Goal: Transaction & Acquisition: Book appointment/travel/reservation

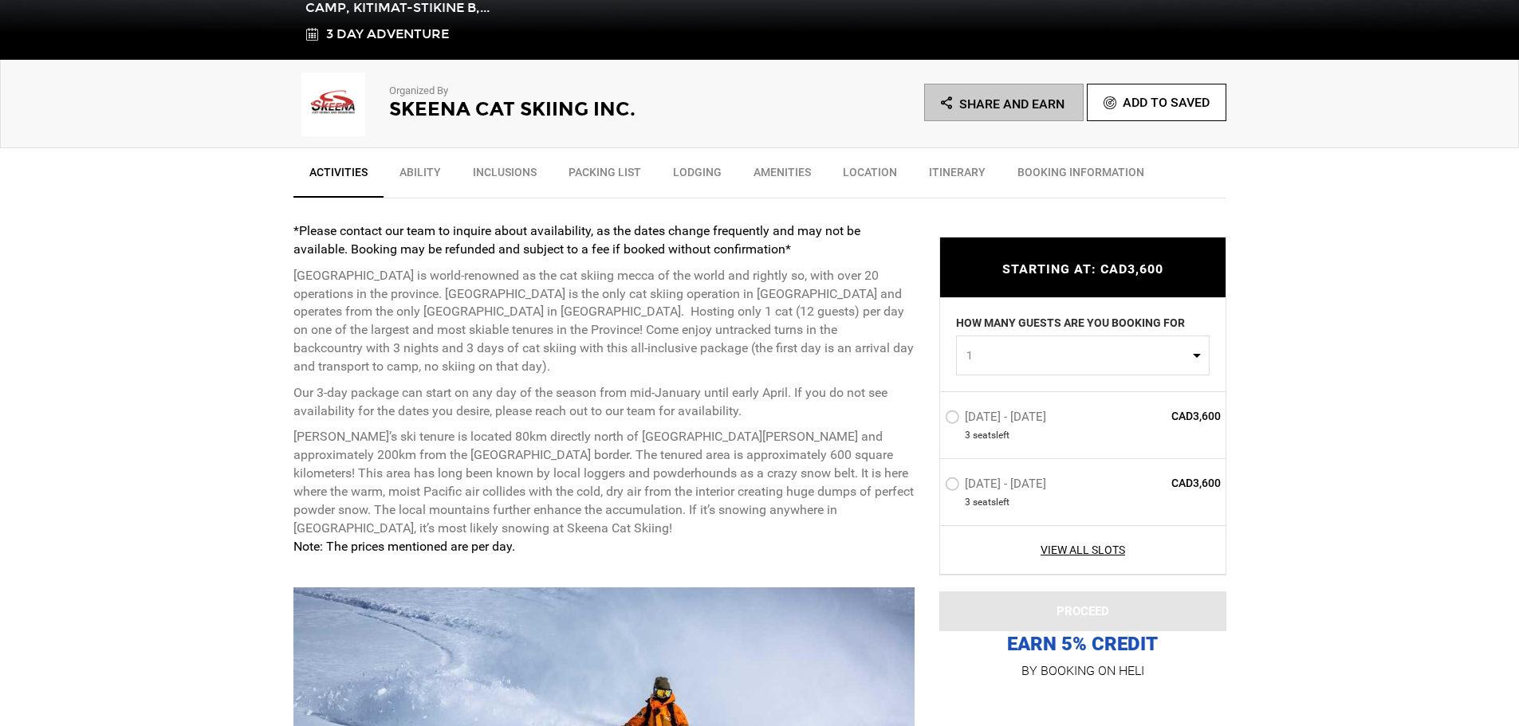
scroll to position [478, 0]
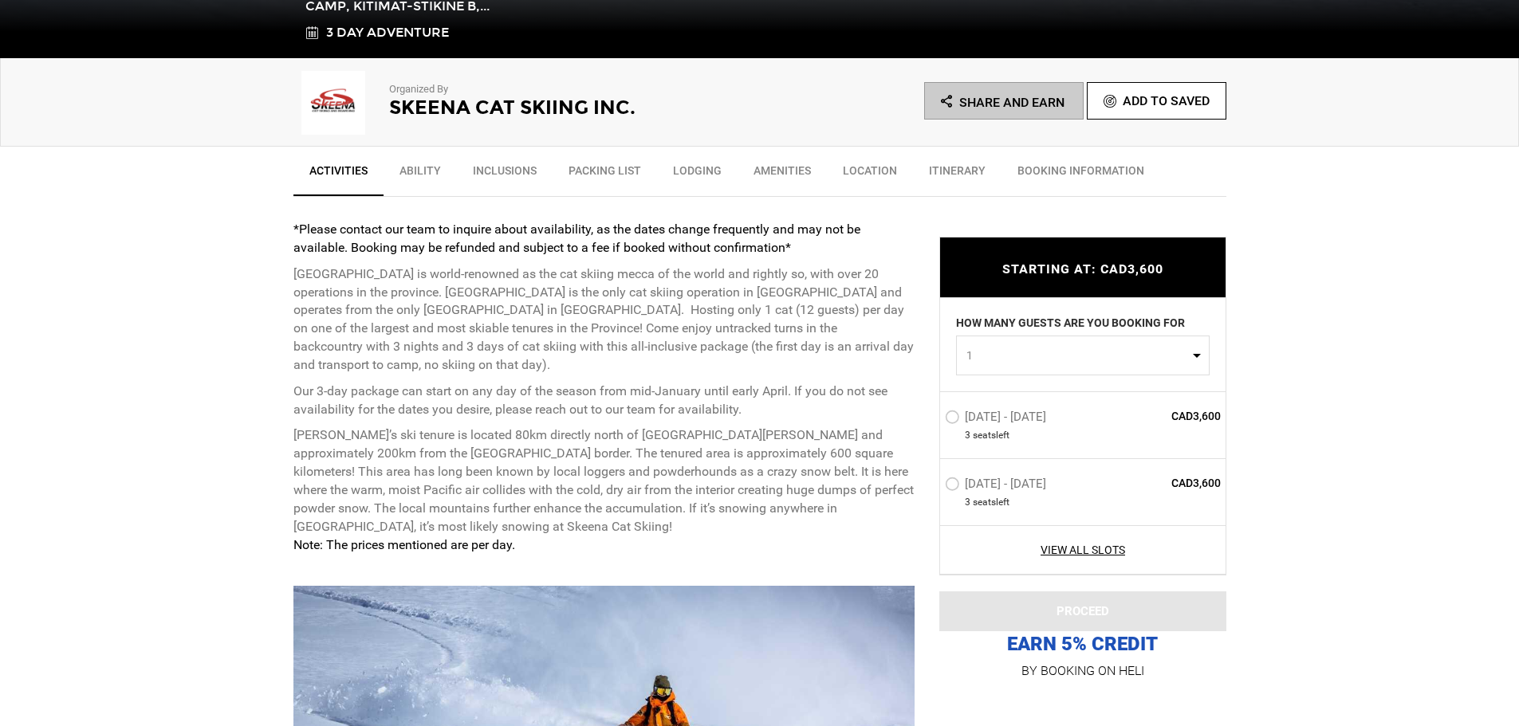
click at [953, 418] on label "[DATE] - [DATE]" at bounding box center [997, 419] width 105 height 19
click at [933, 418] on input "[DATE] - [DATE]" at bounding box center [933, 424] width 0 height 34
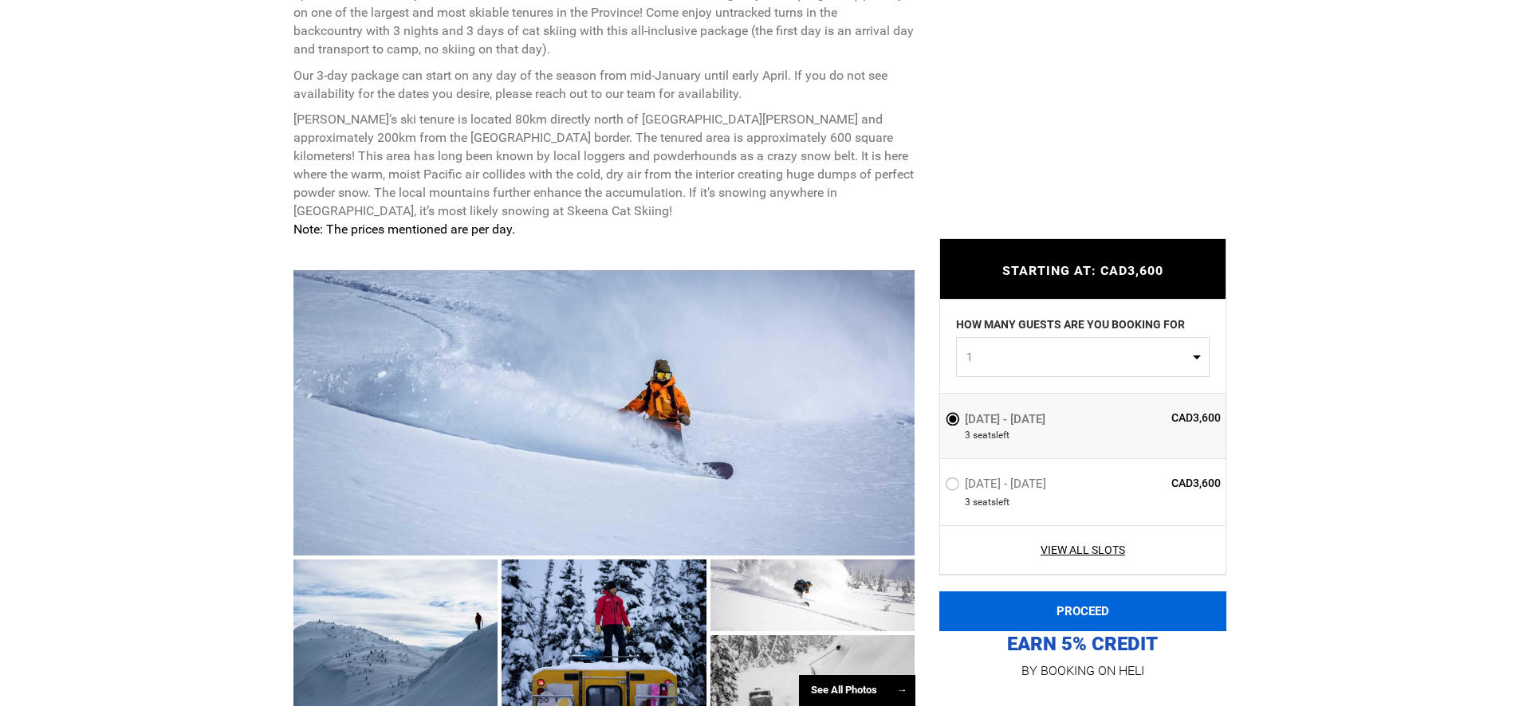
scroll to position [797, 0]
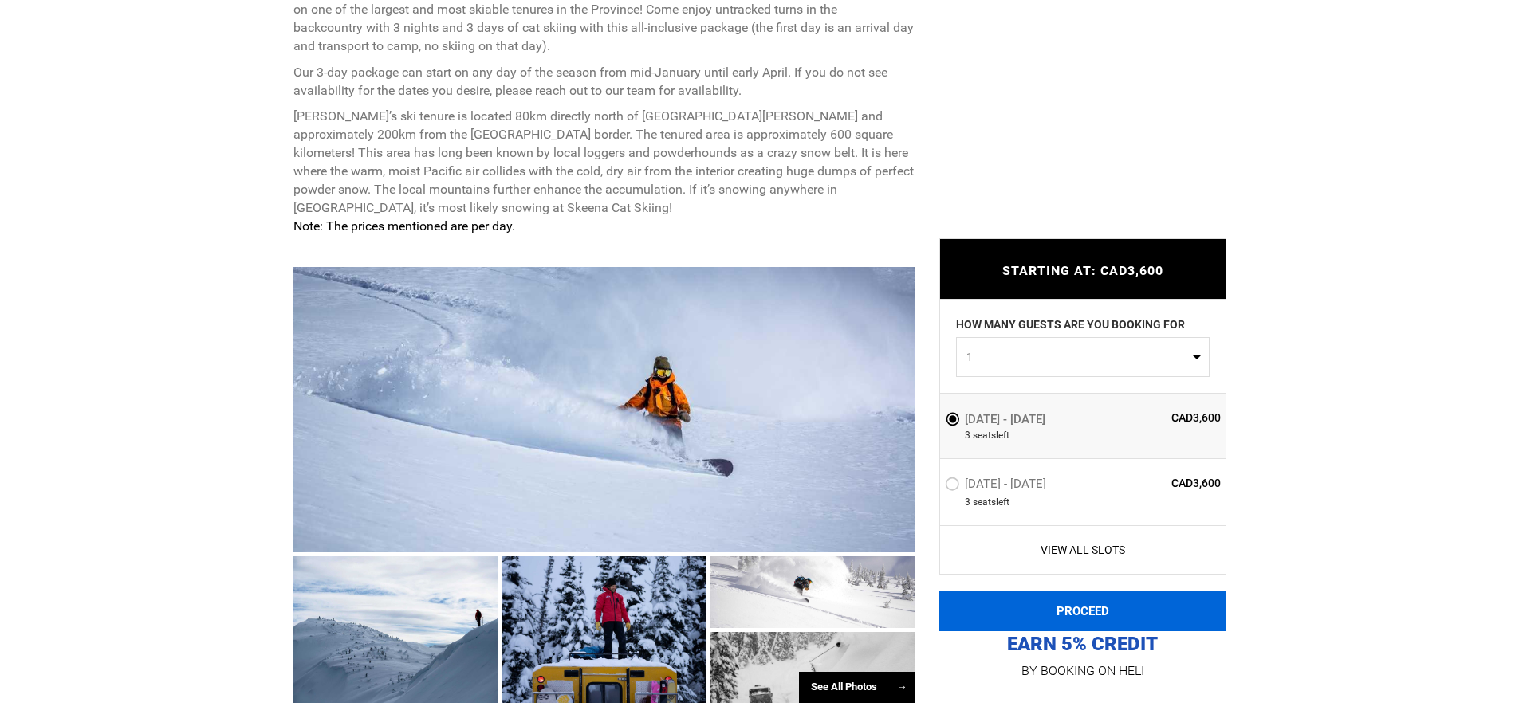
click at [1130, 611] on button "PROCEED" at bounding box center [1082, 611] width 287 height 40
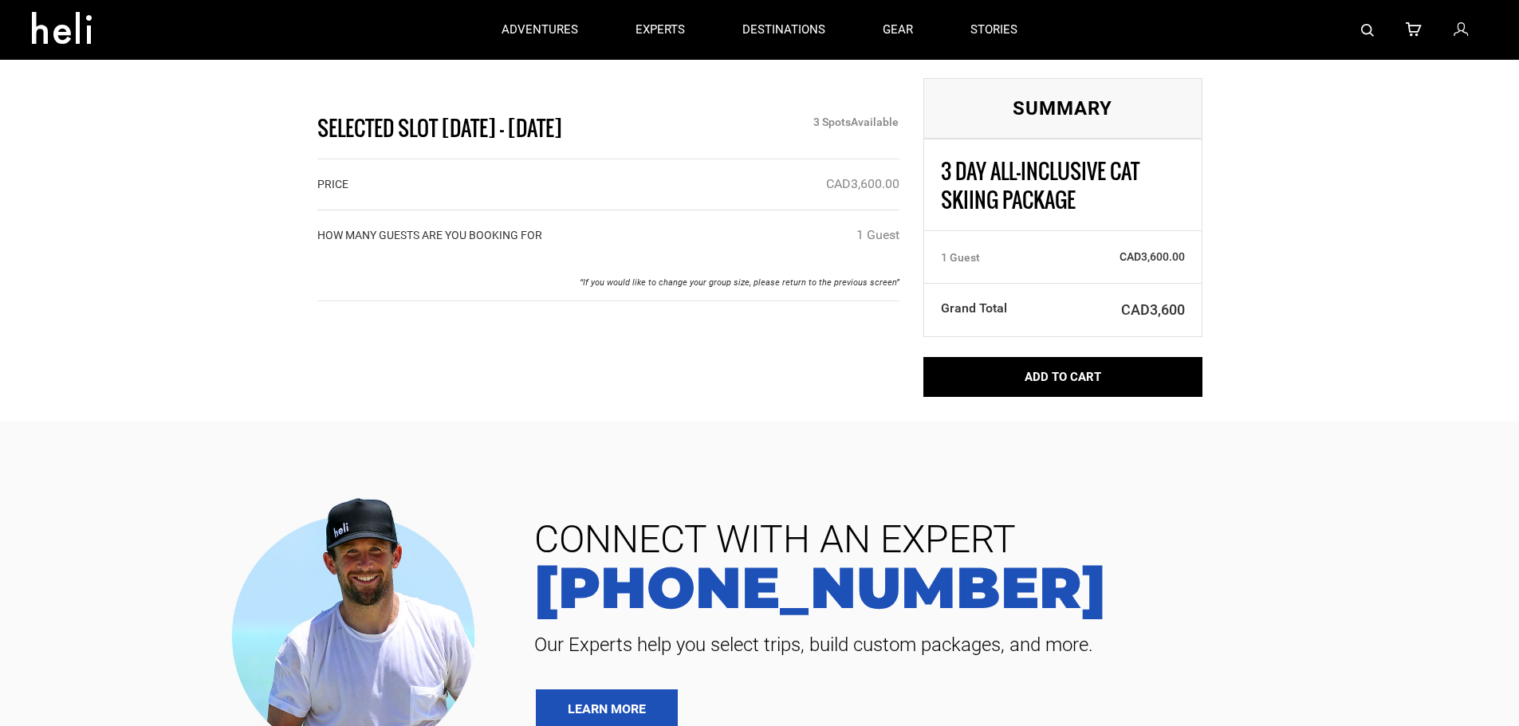
click at [1465, 31] on icon at bounding box center [1460, 30] width 14 height 21
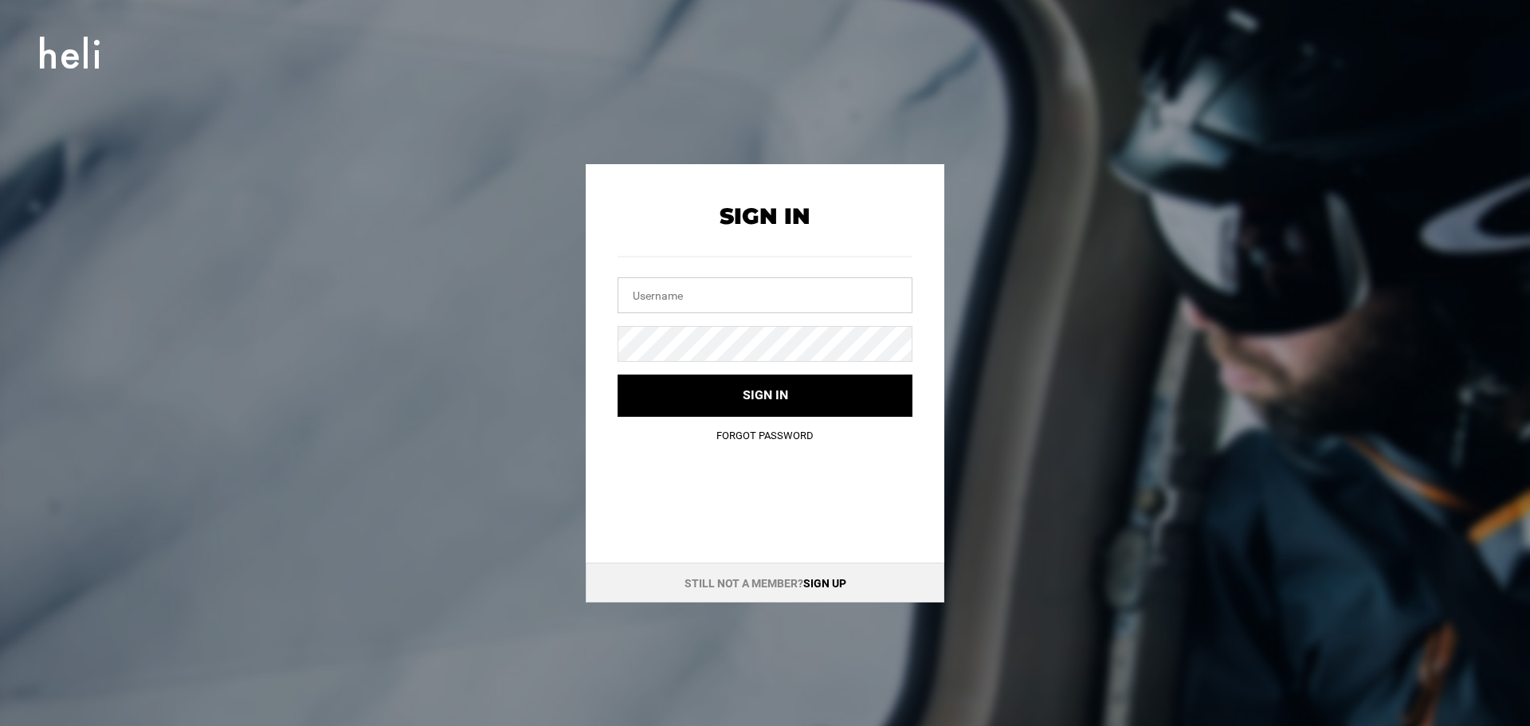
click at [703, 300] on input "text" at bounding box center [765, 295] width 295 height 36
type input "[EMAIL_ADDRESS][DOMAIN_NAME]"
click at [479, 485] on div "Sign In [EMAIL_ADDRESS][DOMAIN_NAME] Sign in Forgot Password Still not a member…" at bounding box center [765, 383] width 717 height 438
